Goal: Task Accomplishment & Management: Manage account settings

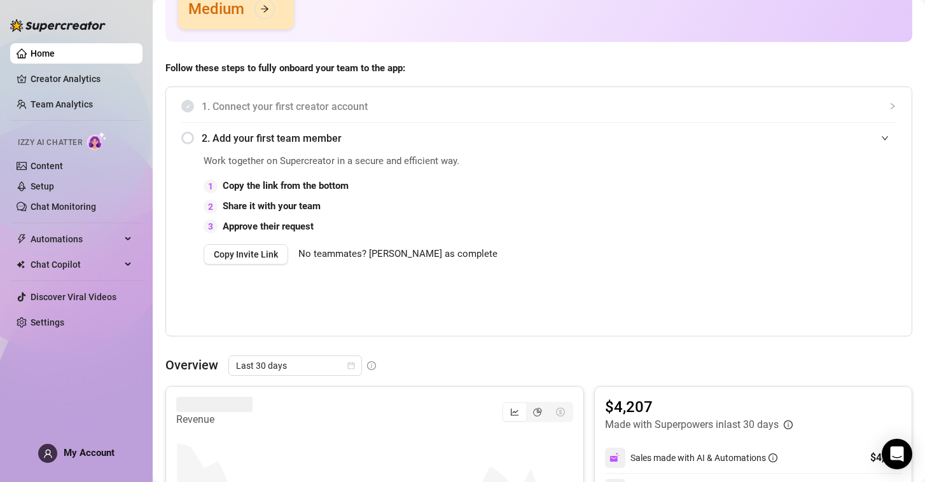
scroll to position [232, 0]
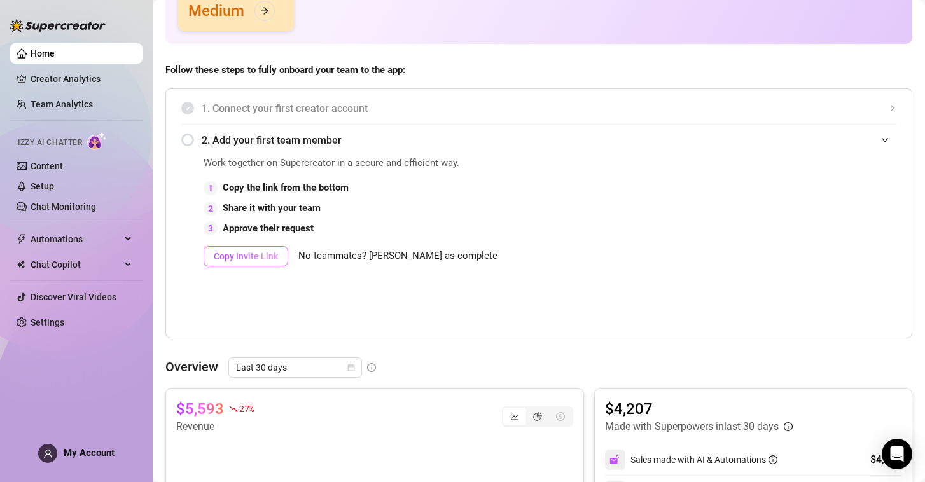
click at [246, 255] on span "Copy Invite Link" at bounding box center [246, 256] width 64 height 10
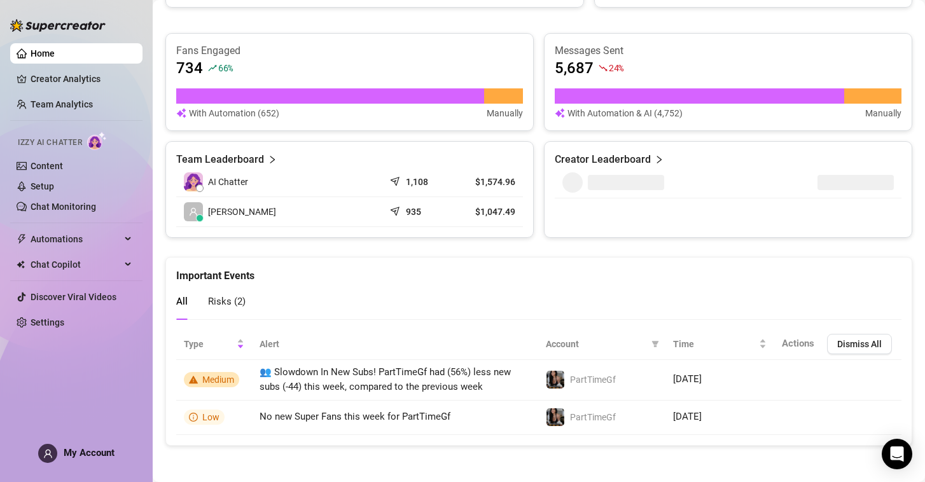
click at [223, 298] on span "Risks ( 2 )" at bounding box center [227, 301] width 38 height 11
click at [179, 305] on span "All" at bounding box center [181, 301] width 11 height 11
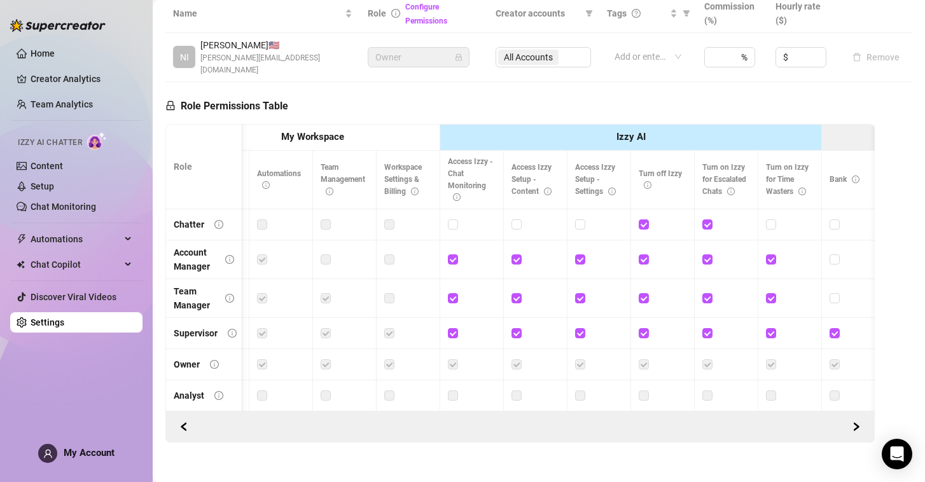
scroll to position [290, 0]
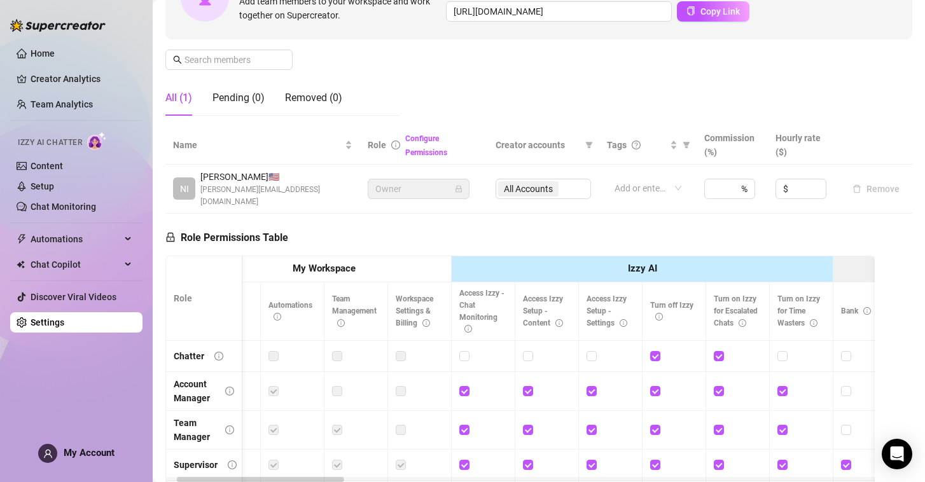
click at [434, 179] on span "Owner" at bounding box center [418, 188] width 87 height 19
click at [555, 184] on div "All Accounts" at bounding box center [543, 189] width 95 height 20
click at [749, 191] on icon "down" at bounding box center [748, 193] width 4 height 4
click at [760, 152] on th "Commission (%)" at bounding box center [733, 145] width 72 height 39
click at [748, 183] on icon "up" at bounding box center [748, 185] width 4 height 4
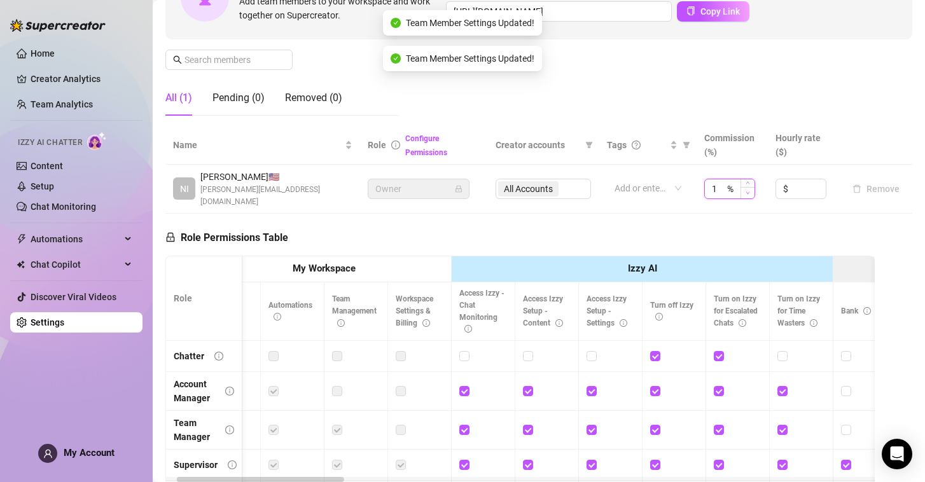
click at [749, 191] on icon "down" at bounding box center [748, 193] width 4 height 4
type input "0"
click at [768, 214] on div "Role Permissions Table Role My Workspace Izzy AI OnlyFans Side Menu OnlyFans Ch…" at bounding box center [519, 397] width 709 height 366
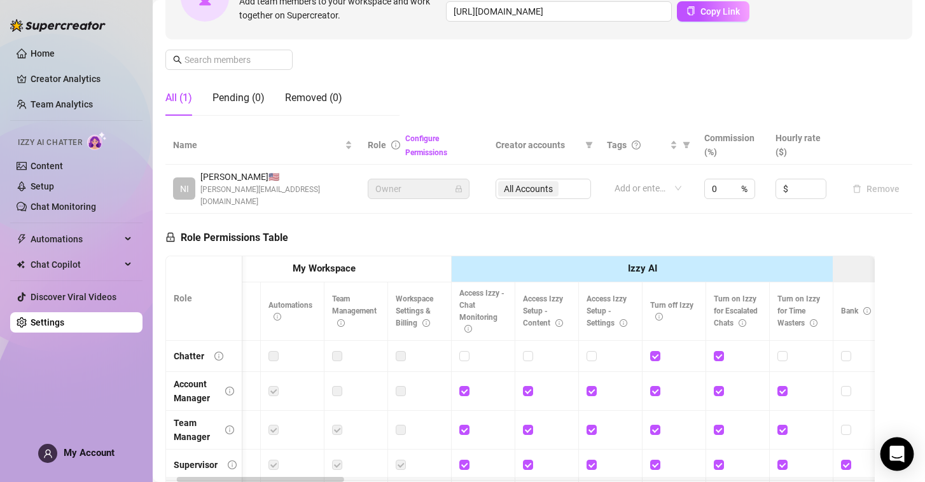
click at [905, 467] on div "Open Intercom Messenger" at bounding box center [897, 455] width 34 height 34
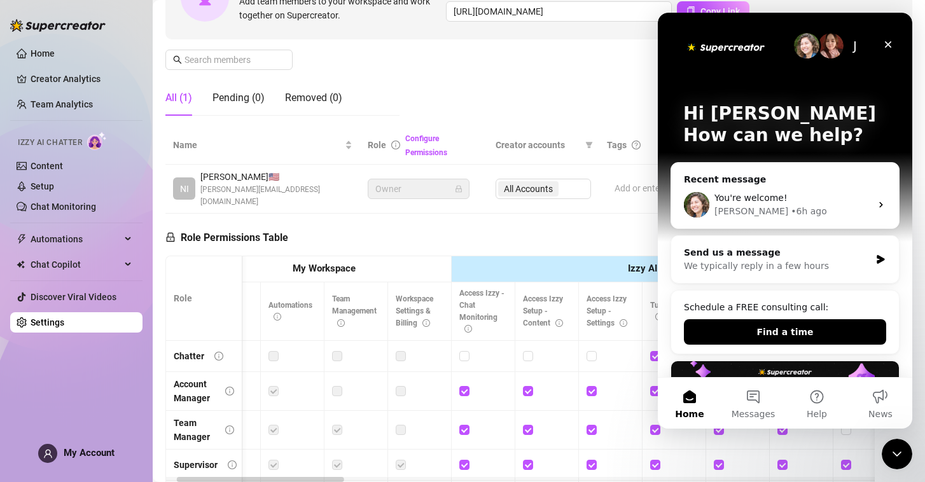
scroll to position [0, 0]
click at [758, 400] on button "Messages" at bounding box center [753, 403] width 64 height 51
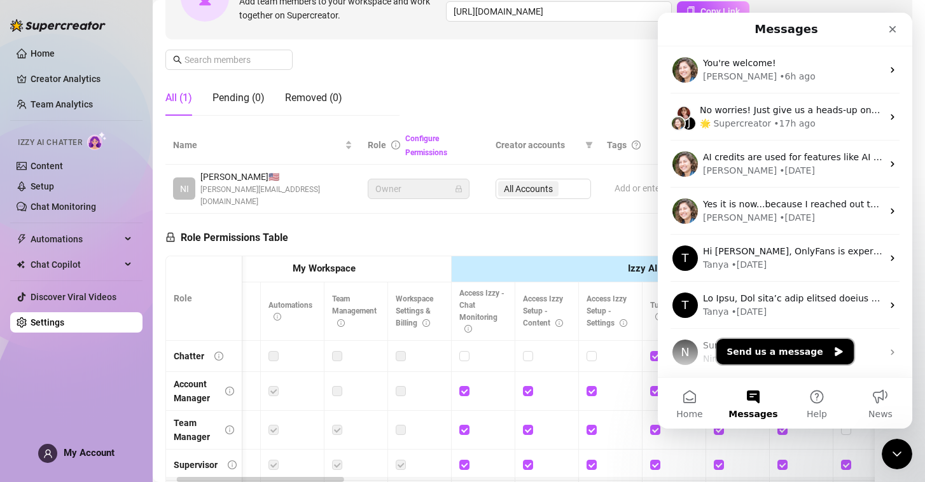
click at [776, 351] on button "Send us a message" at bounding box center [784, 351] width 137 height 25
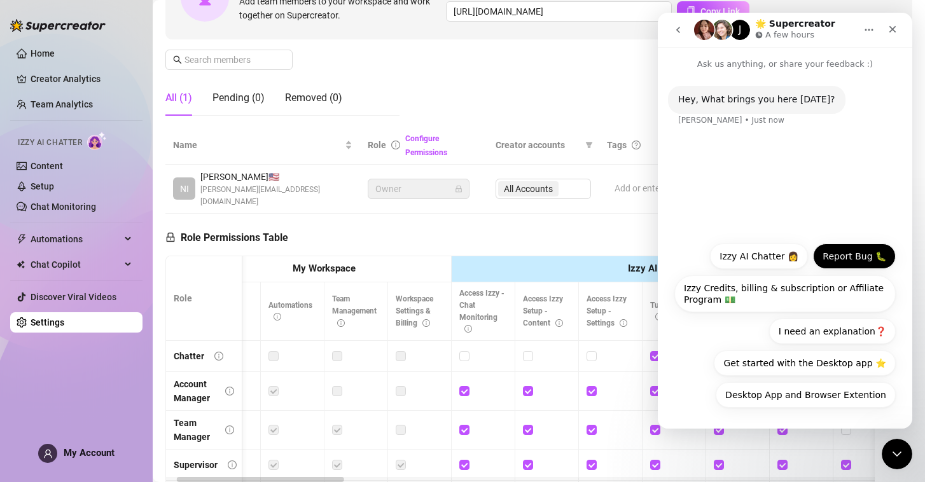
click at [843, 258] on button "Report Bug 🐛" at bounding box center [854, 256] width 83 height 25
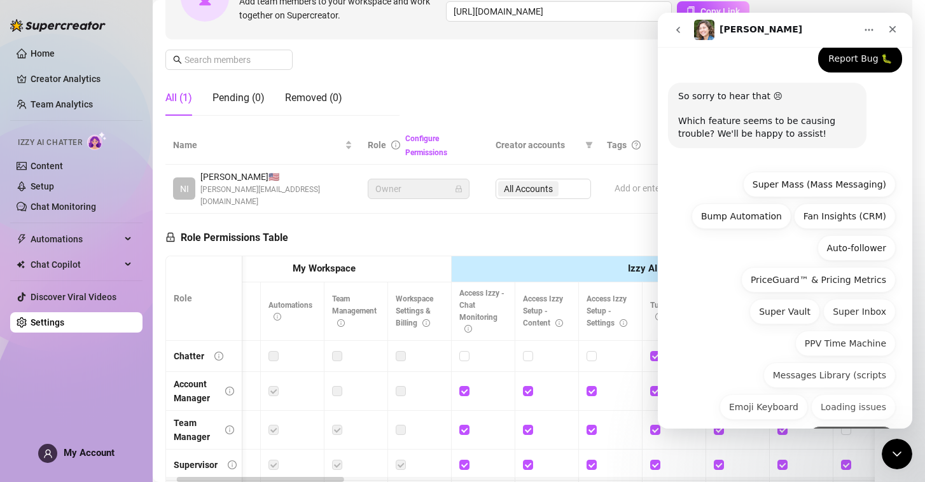
scroll to position [120, 0]
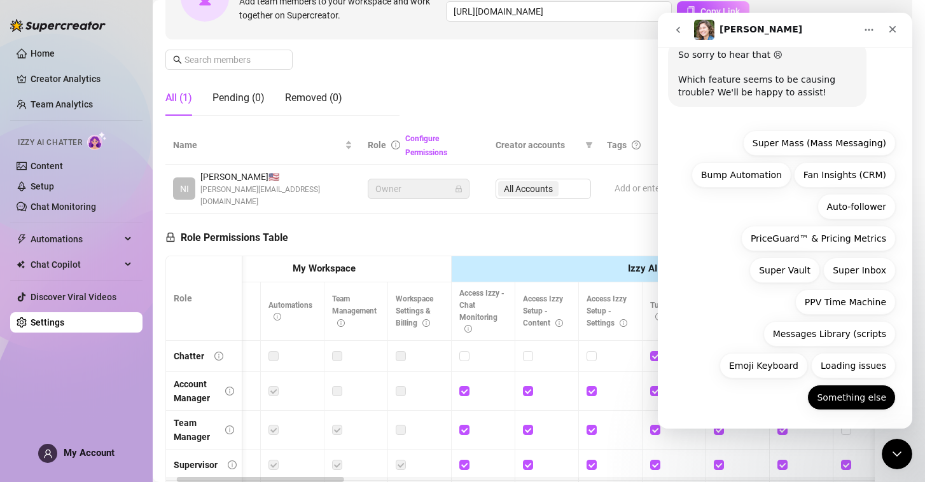
click at [828, 400] on button "Something else" at bounding box center [851, 397] width 88 height 25
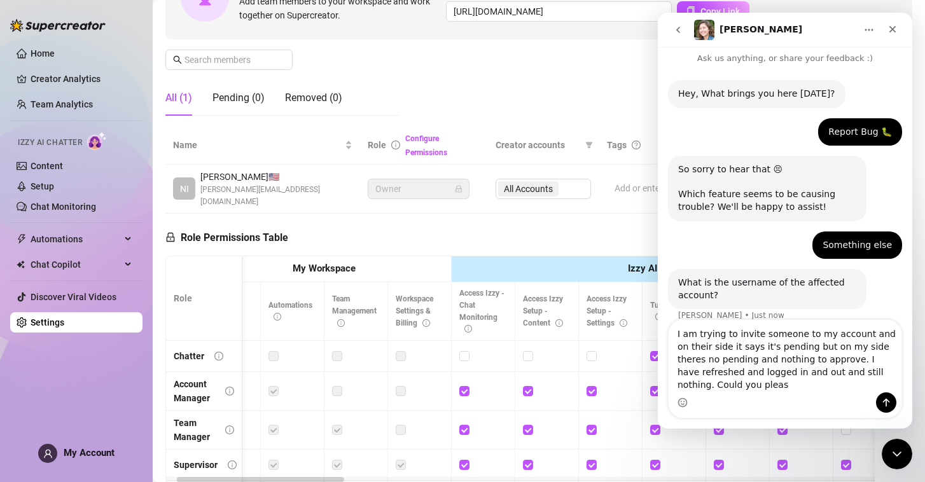
scroll to position [18, 0]
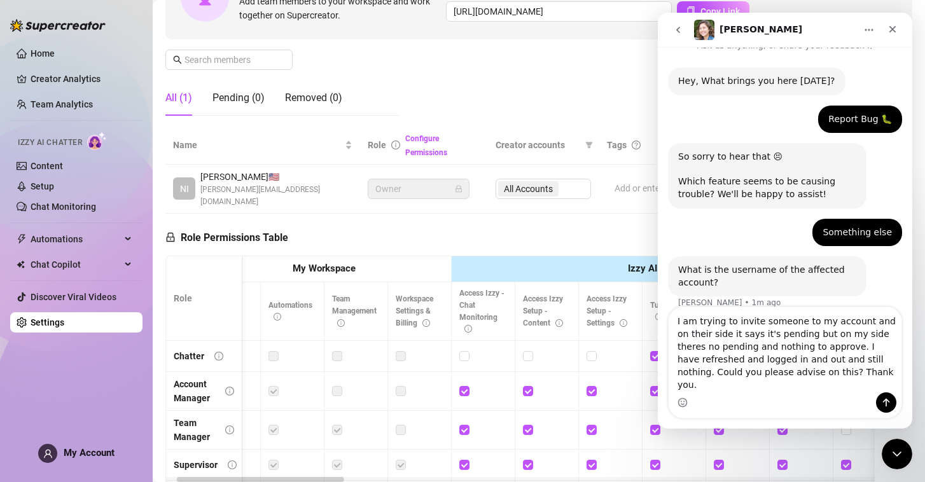
type textarea "I am trying to invite someone to my account and on their side it says it's pend…"
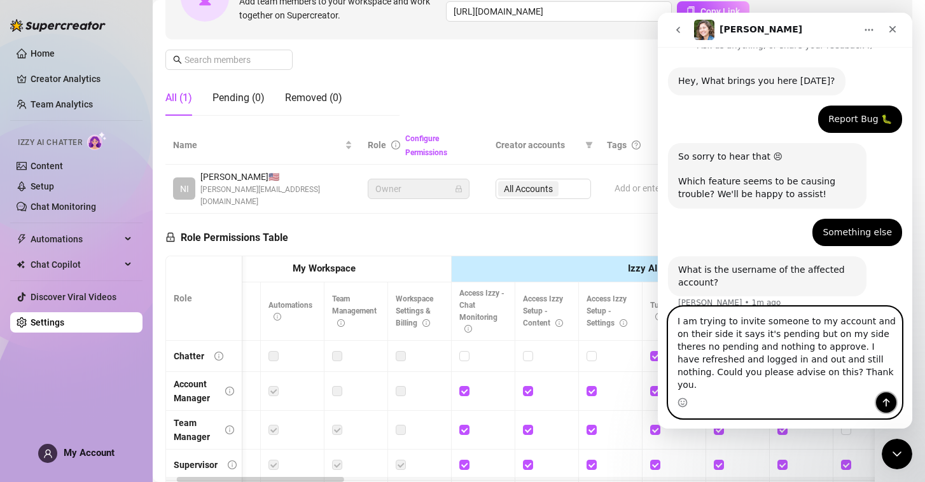
click at [886, 400] on icon "Send a message…" at bounding box center [886, 403] width 7 height 8
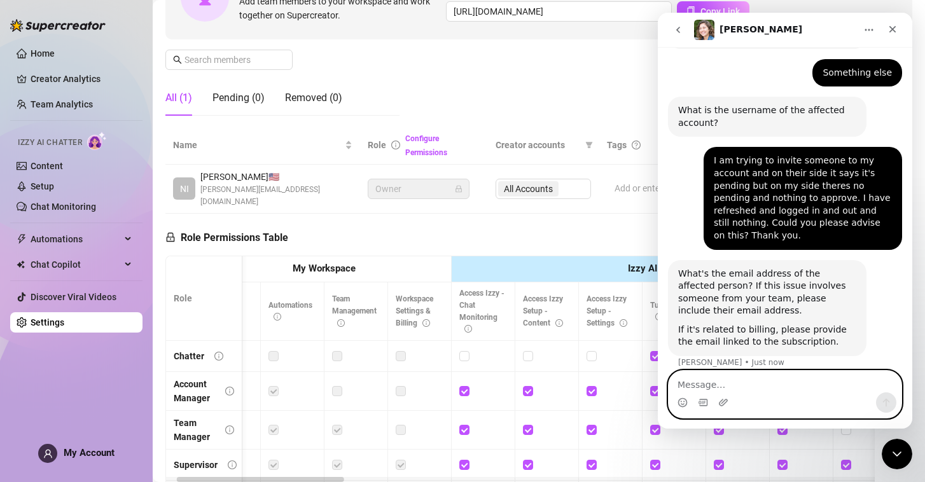
scroll to position [182, 0]
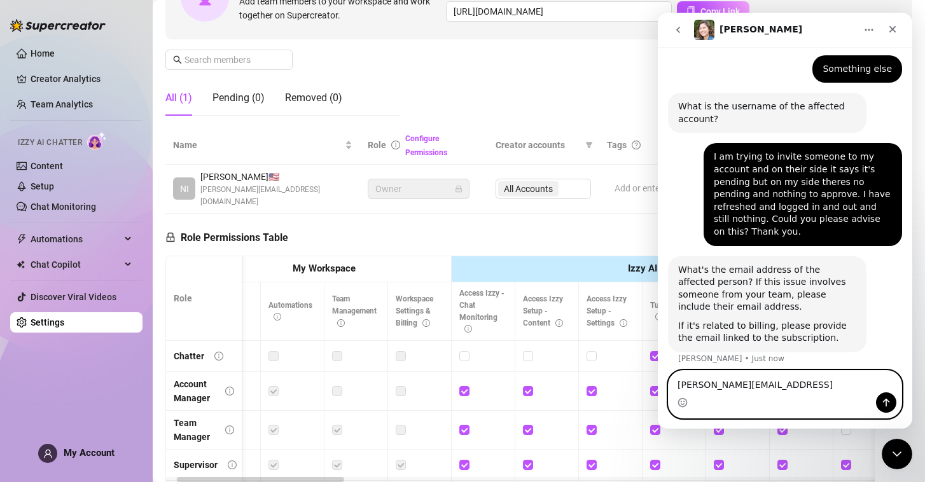
type textarea "[PERSON_NAME][EMAIL_ADDRESS][DOMAIN_NAME]"
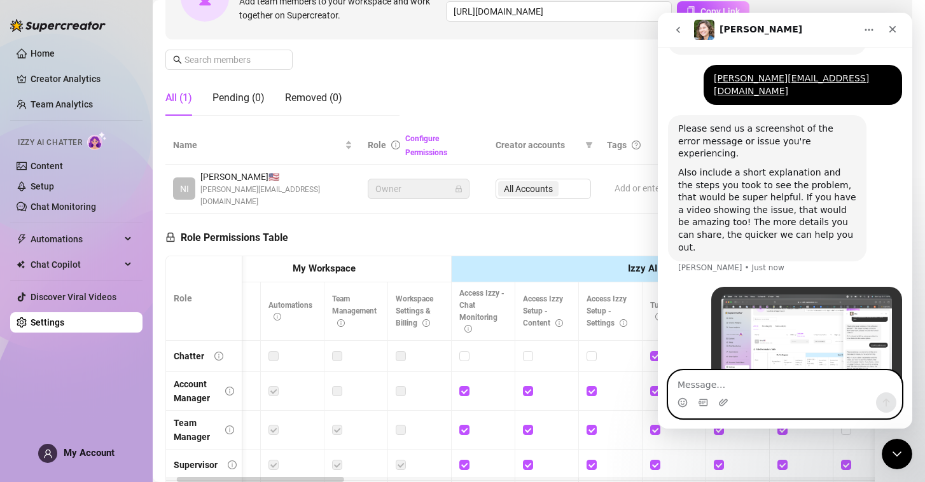
scroll to position [484, 0]
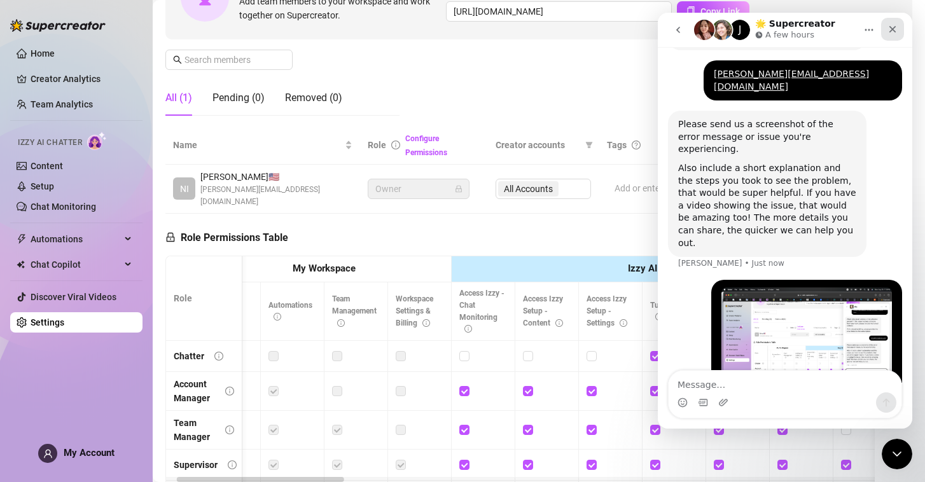
click at [889, 27] on icon "Close" at bounding box center [892, 29] width 10 height 10
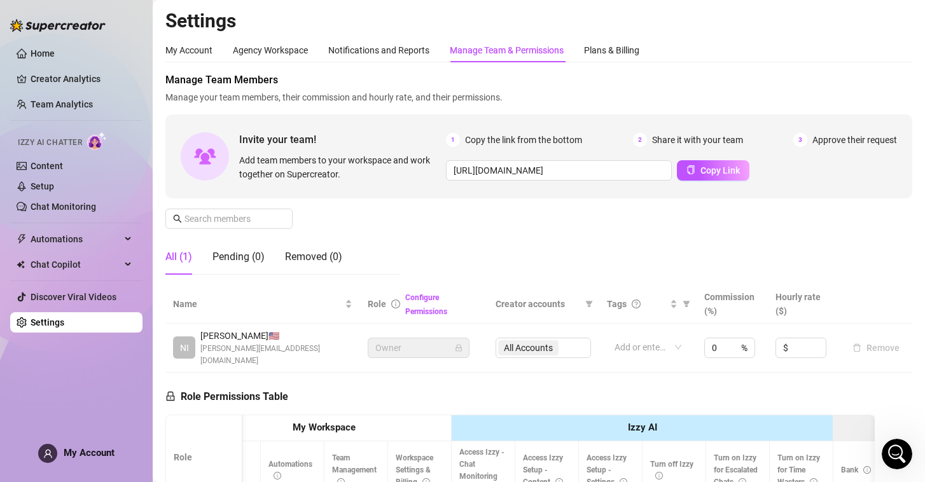
scroll to position [0, 0]
click at [405, 54] on div "Notifications and Reports" at bounding box center [378, 50] width 101 height 14
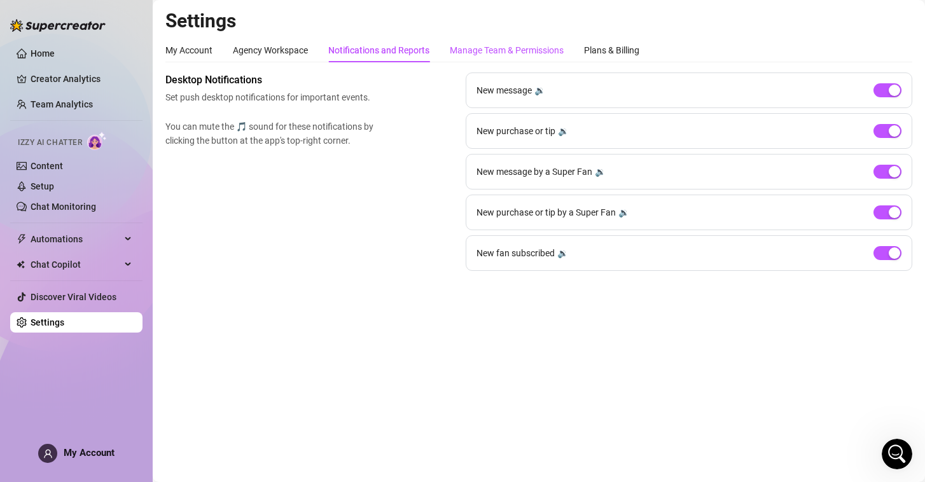
click at [517, 53] on div "Manage Team & Permissions" at bounding box center [507, 50] width 114 height 14
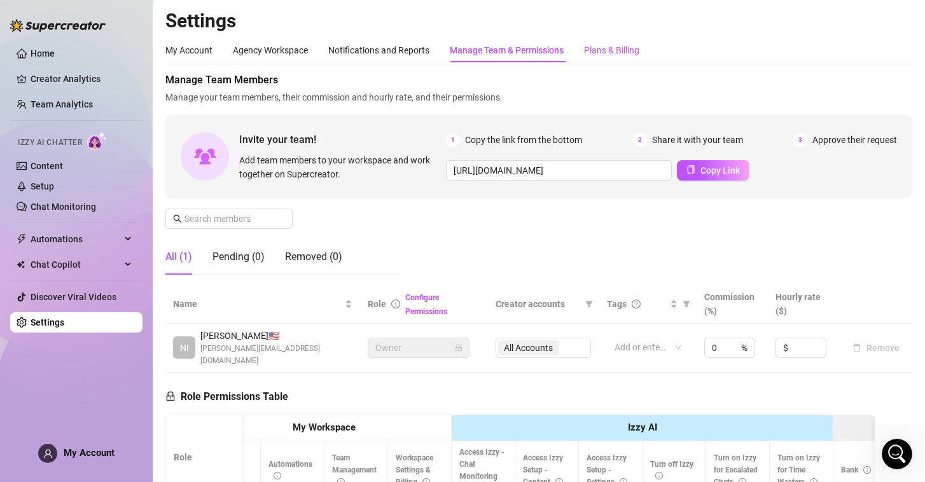
click at [609, 48] on div "Plans & Billing" at bounding box center [611, 50] width 55 height 14
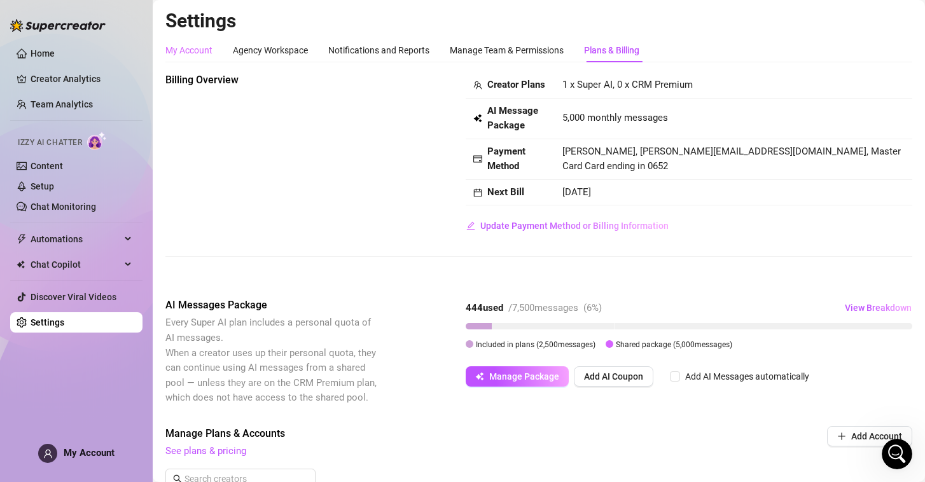
click at [200, 58] on div "My Account" at bounding box center [188, 50] width 47 height 24
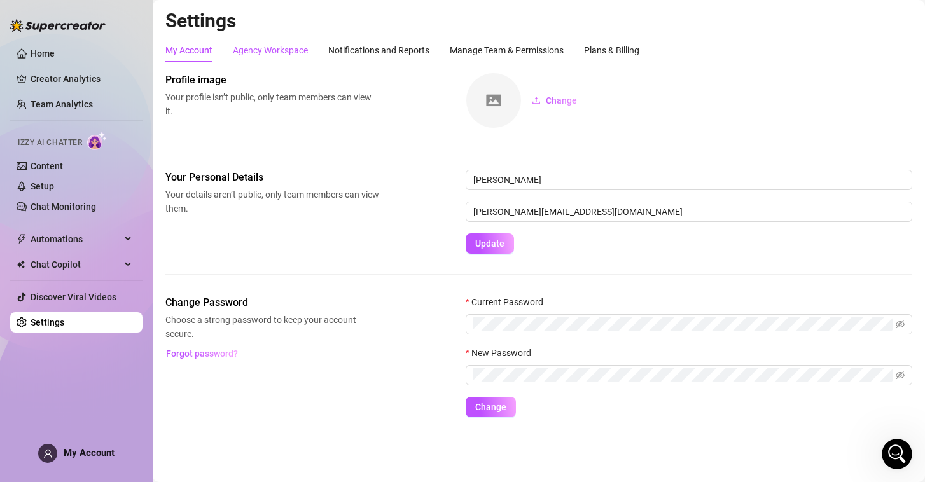
click at [279, 50] on div "Agency Workspace" at bounding box center [270, 50] width 75 height 14
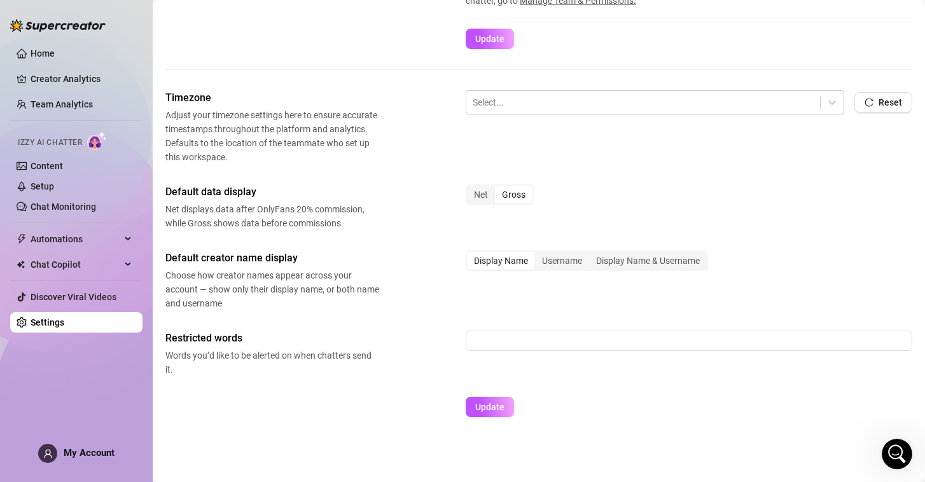
scroll to position [366, 0]
click at [571, 105] on div at bounding box center [643, 102] width 341 height 17
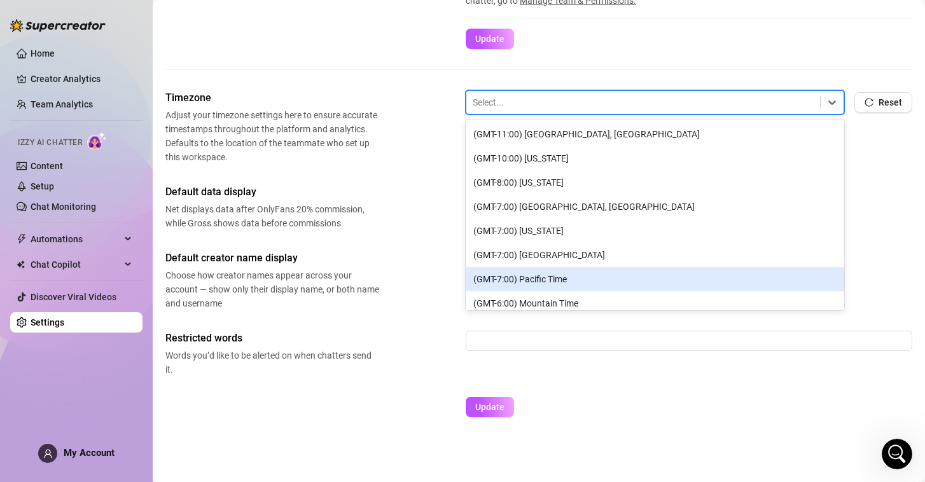
click at [413, 254] on div "Default creator name display Choose how creator names appear across your accoun…" at bounding box center [538, 281] width 747 height 60
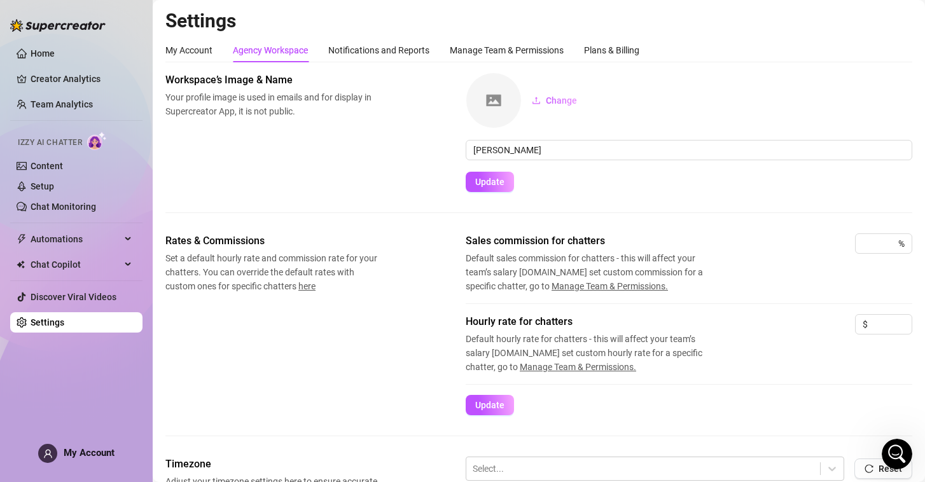
scroll to position [0, 0]
click at [385, 47] on div "Notifications and Reports" at bounding box center [378, 50] width 101 height 14
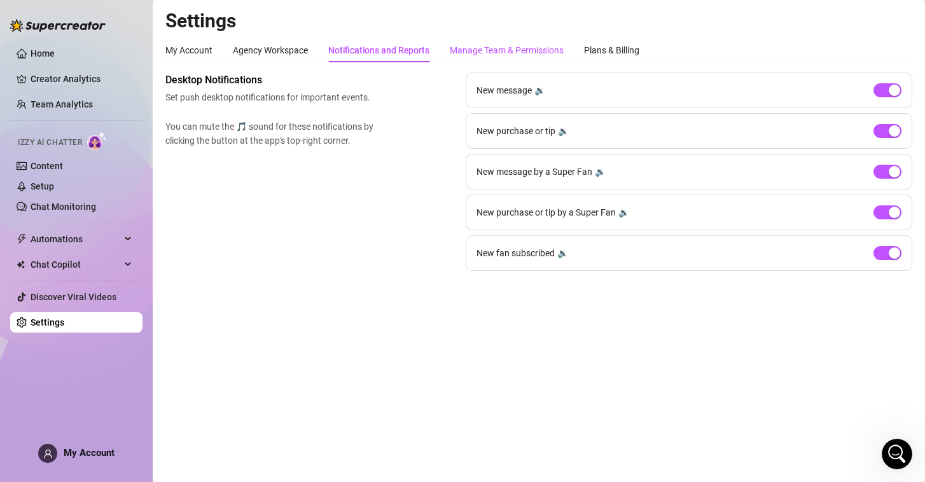
click at [508, 49] on div "Manage Team & Permissions" at bounding box center [507, 50] width 114 height 14
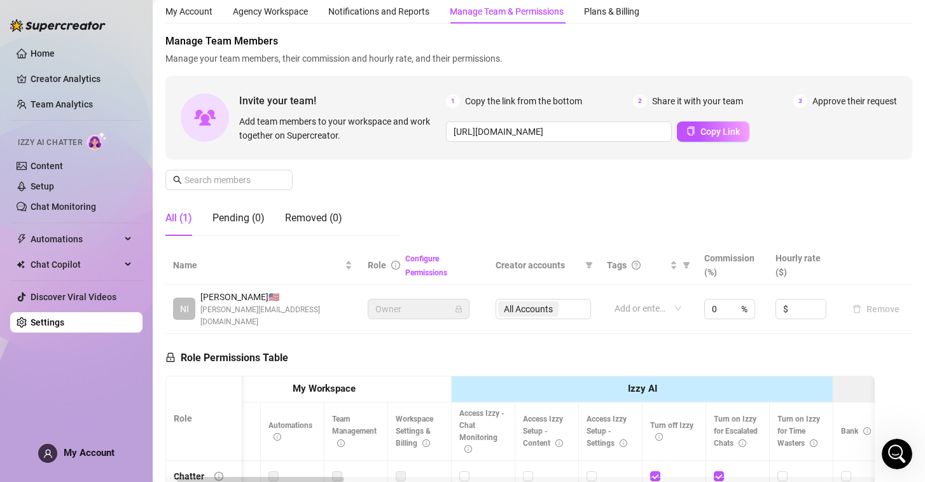
scroll to position [41, 0]
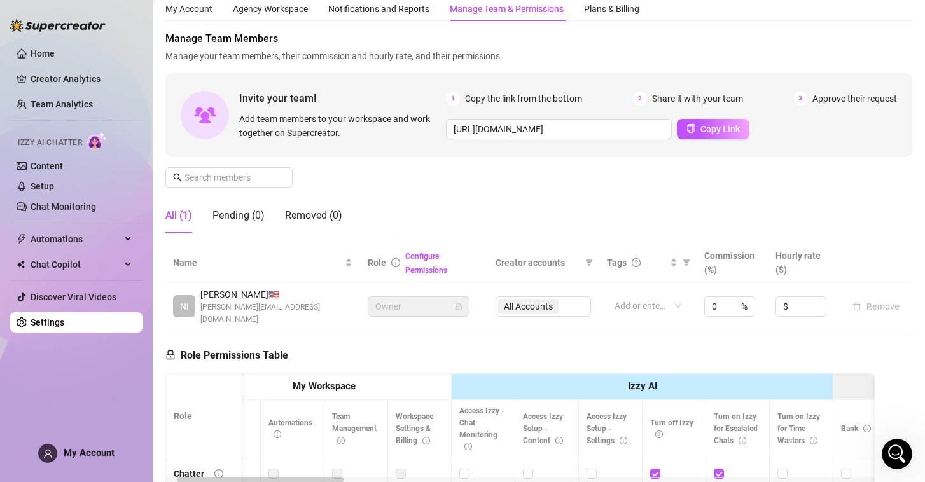
click at [341, 298] on div "NI [PERSON_NAME] 🇺🇸 [PERSON_NAME][EMAIL_ADDRESS][DOMAIN_NAME]" at bounding box center [262, 307] width 179 height 38
click at [244, 215] on div "Pending (0)" at bounding box center [238, 215] width 52 height 15
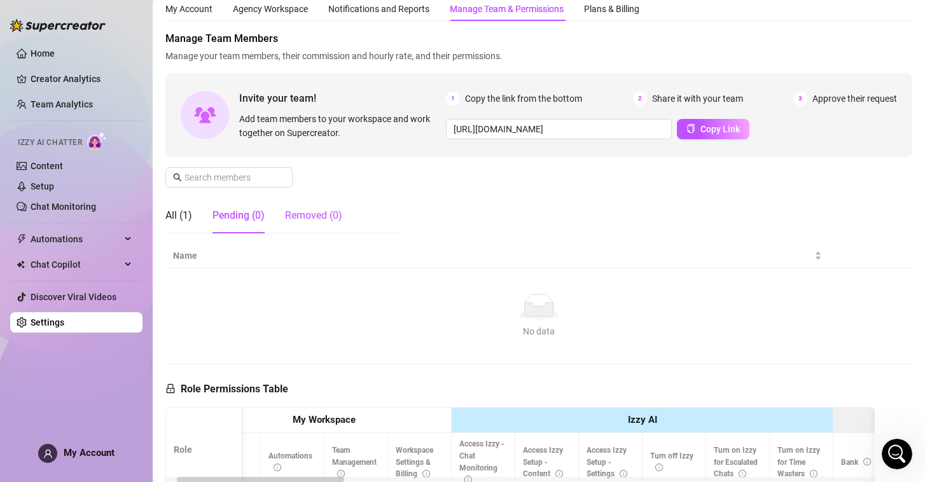
click at [325, 216] on div "Removed (0)" at bounding box center [313, 215] width 57 height 15
click at [234, 217] on div "Pending (0)" at bounding box center [238, 215] width 52 height 15
click at [186, 208] on div "All (1)" at bounding box center [178, 215] width 27 height 15
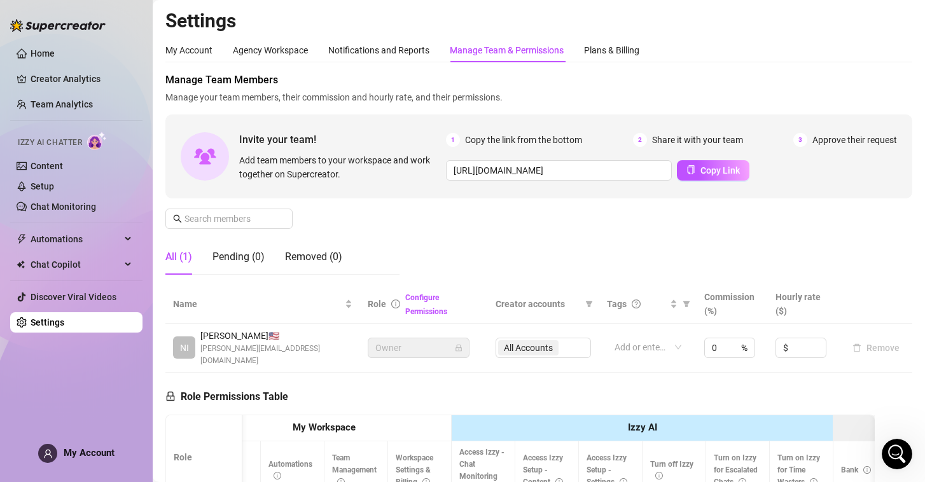
scroll to position [0, 0]
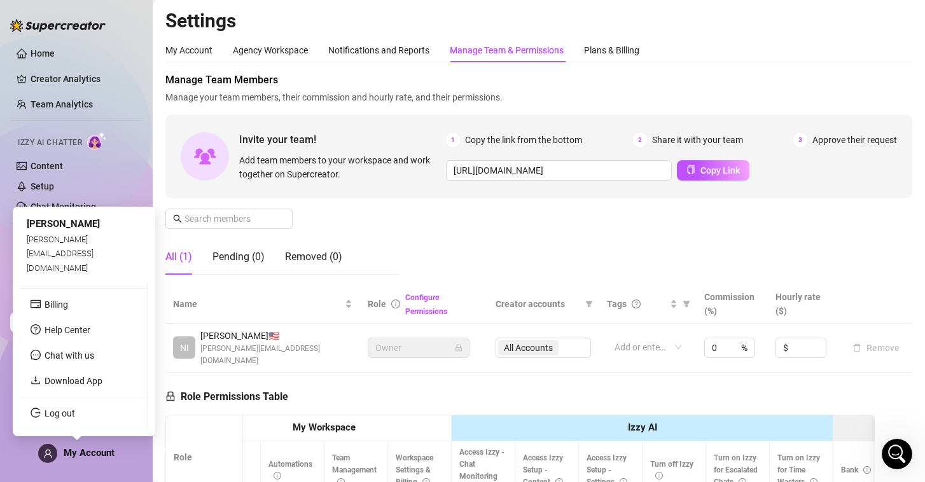
click at [78, 447] on span "My Account" at bounding box center [89, 452] width 51 height 11
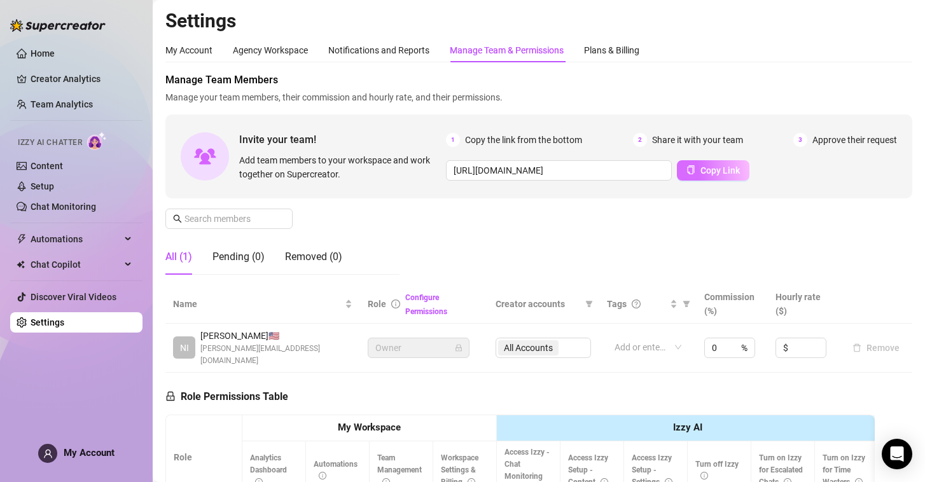
click at [706, 170] on span "Copy Link" at bounding box center [719, 170] width 39 height 10
